Goal: Obtain resource: Download file/media

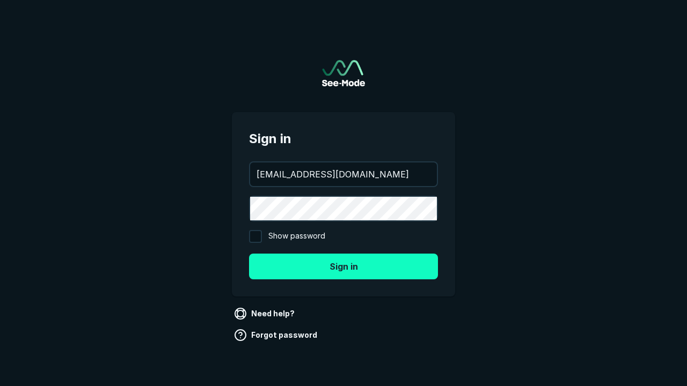
click at [343, 254] on button "Sign in" at bounding box center [343, 267] width 189 height 26
